Goal: Download file/media

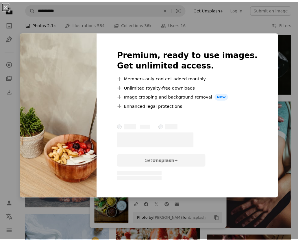
scroll to position [2327, 0]
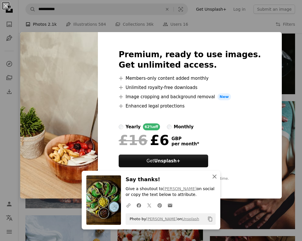
click at [215, 177] on icon "An X shape" at bounding box center [214, 176] width 7 height 7
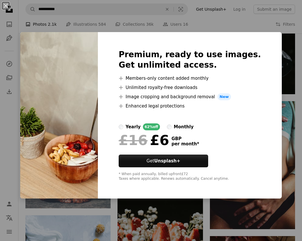
click at [193, 127] on div "monthly" at bounding box center [184, 126] width 20 height 7
click at [144, 127] on label "yearly 62% off" at bounding box center [139, 126] width 41 height 7
click at [216, 24] on div "An X shape Premium, ready to use images. Get unlimited access. A plus sign Memb…" at bounding box center [151, 120] width 302 height 241
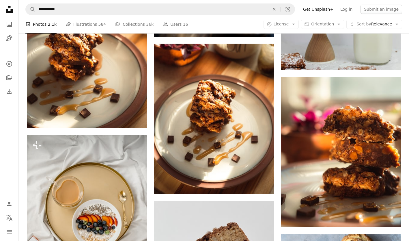
scroll to position [3933, 0]
